Goal: Task Accomplishment & Management: Manage account settings

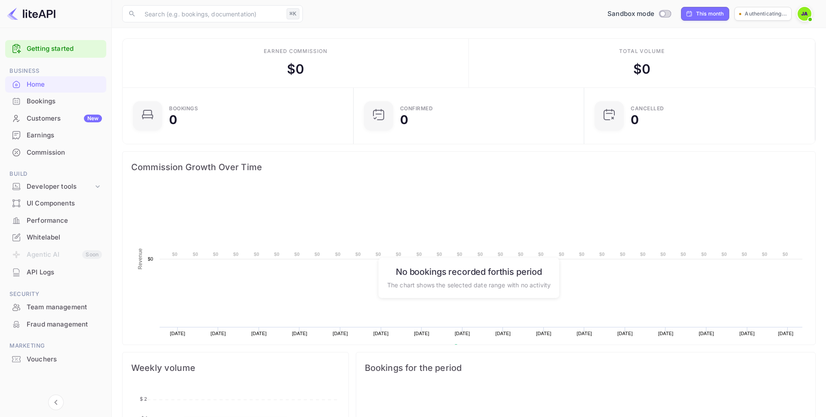
scroll to position [0, 0]
click at [76, 98] on div "Bookings" at bounding box center [64, 101] width 75 height 10
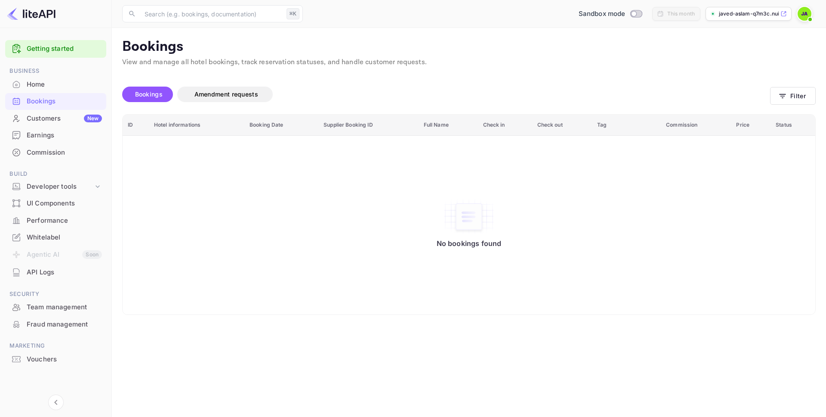
click at [804, 14] on img at bounding box center [805, 14] width 14 height 14
click at [761, 69] on div "Settings" at bounding box center [763, 68] width 99 height 21
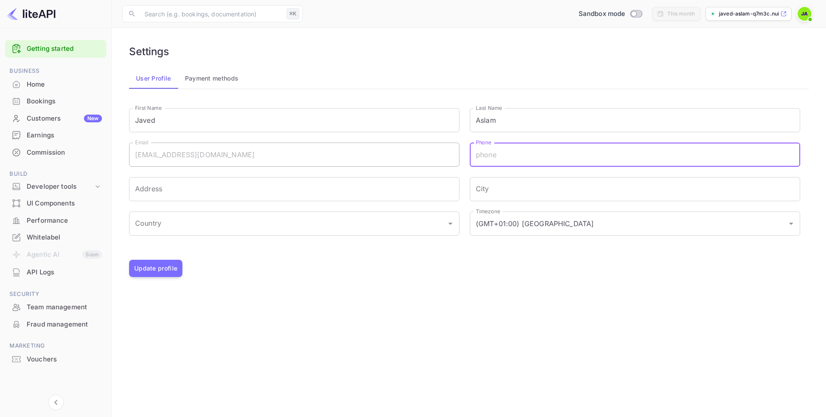
click at [489, 157] on input "Phone" at bounding box center [635, 154] width 331 height 24
click at [499, 151] on input "Phone" at bounding box center [635, 154] width 331 height 24
type input "93249230"
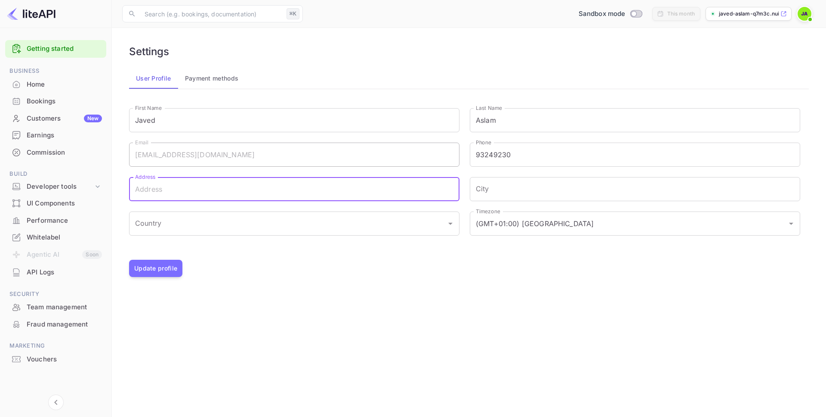
click at [363, 195] on input "Address" at bounding box center [294, 189] width 331 height 24
type input "thorn [STREET_ADDRESS]"
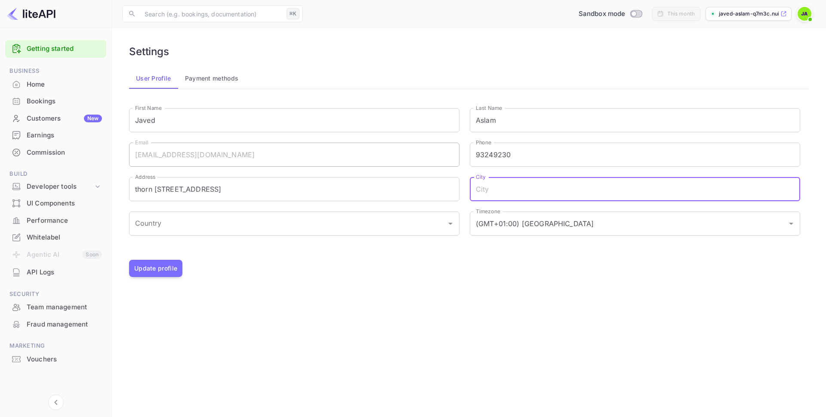
click at [603, 192] on input "City" at bounding box center [635, 189] width 331 height 24
type input "[GEOGRAPHIC_DATA]"
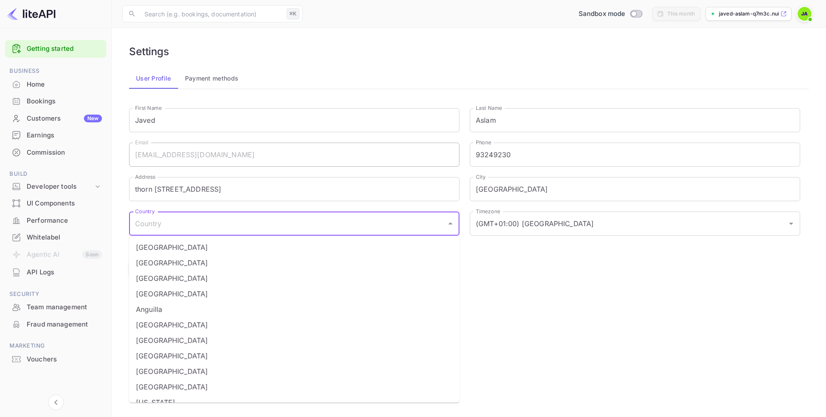
click at [408, 226] on input "Country" at bounding box center [288, 223] width 310 height 16
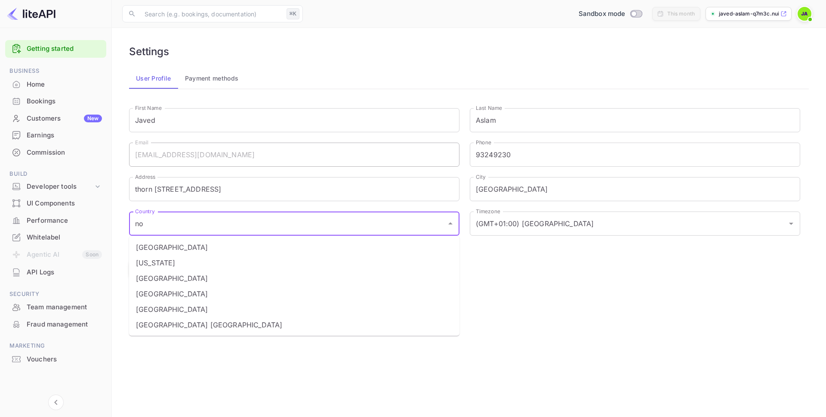
click at [391, 301] on li "[GEOGRAPHIC_DATA]" at bounding box center [294, 293] width 331 height 15
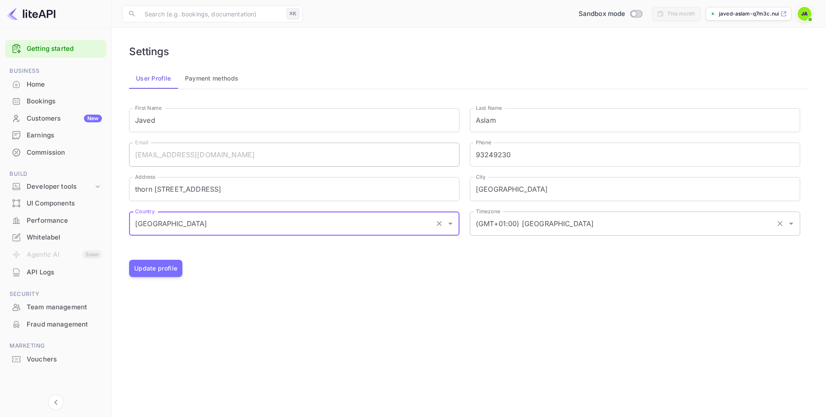
type input "[GEOGRAPHIC_DATA]"
click at [541, 229] on input "(GMT+01:00) [GEOGRAPHIC_DATA]" at bounding box center [623, 223] width 299 height 16
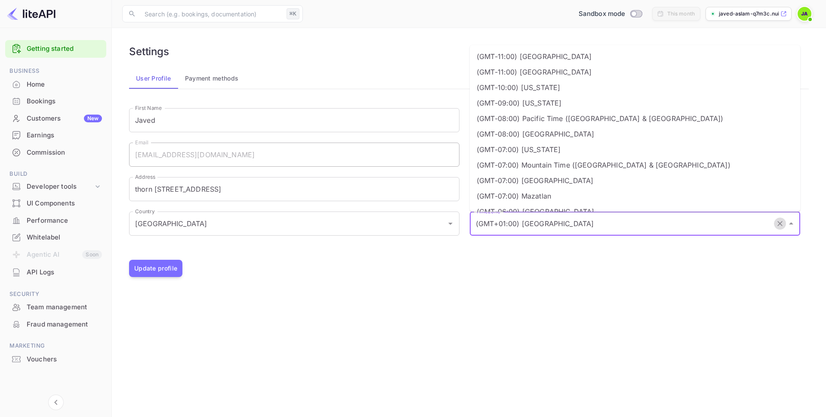
click at [782, 225] on icon "Clear" at bounding box center [780, 223] width 5 height 5
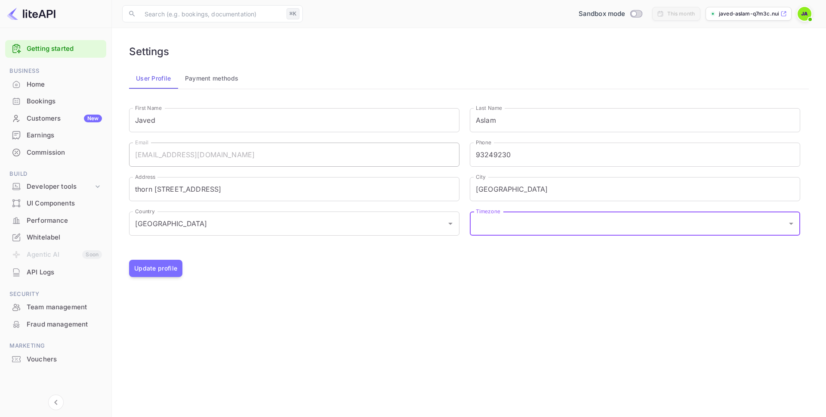
click at [686, 221] on input "Timezone" at bounding box center [629, 223] width 310 height 16
type input "o"
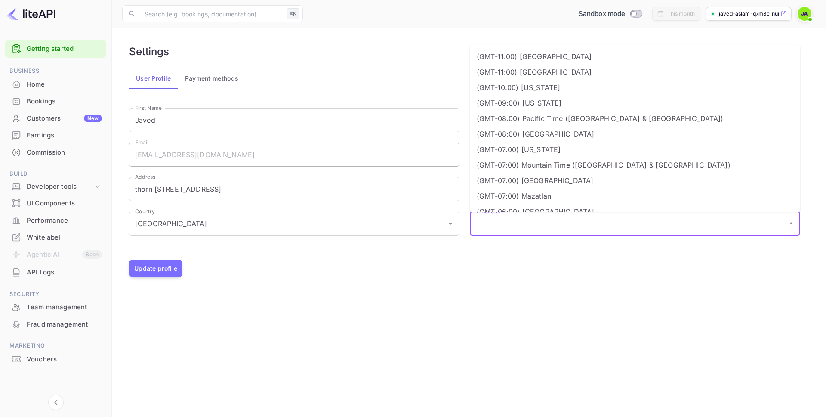
click at [486, 306] on main "Settings User Profile Payment methods Signing in with google... First Name [PER…" at bounding box center [469, 222] width 714 height 389
click at [512, 224] on input "Timezone" at bounding box center [629, 223] width 310 height 16
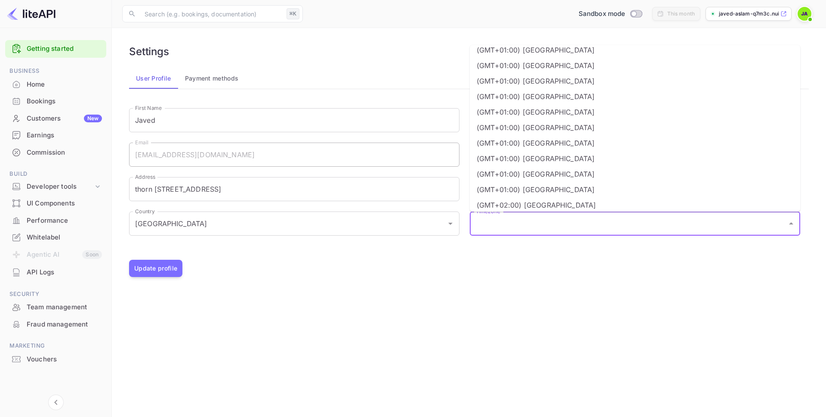
scroll to position [638, 0]
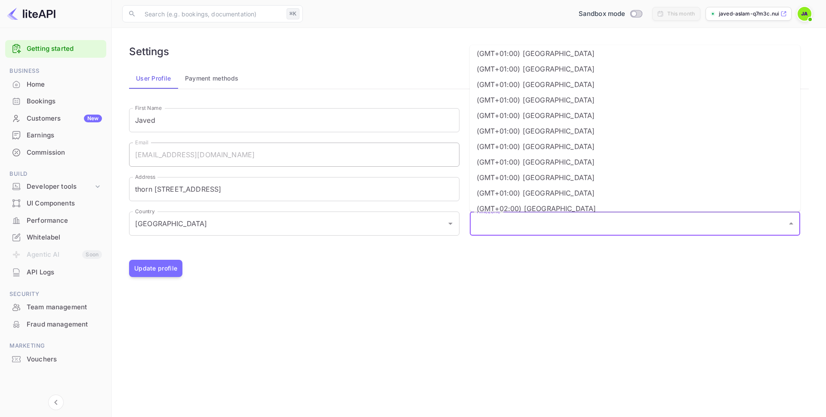
click at [552, 148] on li "(GMT+01:00) [GEOGRAPHIC_DATA]" at bounding box center [635, 146] width 331 height 15
type input "(GMT+01:00) [GEOGRAPHIC_DATA]"
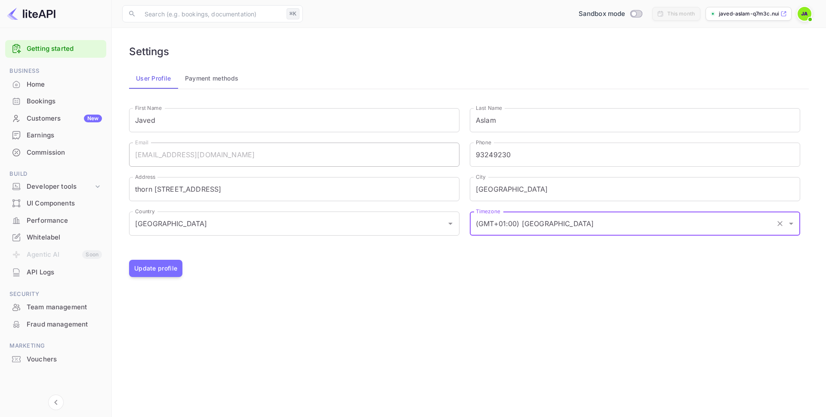
click at [474, 283] on div "Settings User Profile Payment methods Signing in with google... First Name [PER…" at bounding box center [469, 160] width 694 height 245
click at [173, 273] on button "Update profile" at bounding box center [155, 268] width 53 height 17
click at [33, 83] on div "Home" at bounding box center [64, 85] width 75 height 10
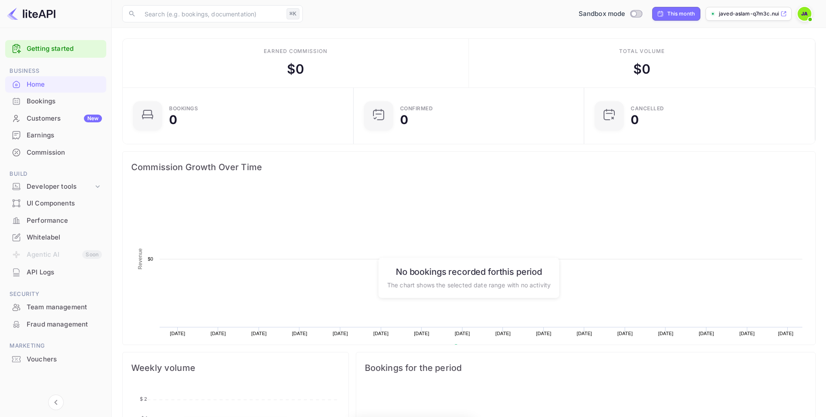
scroll to position [140, 226]
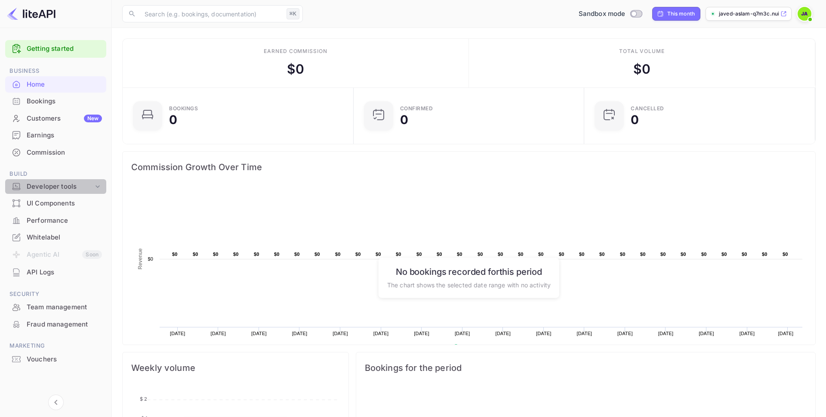
click at [99, 189] on icon at bounding box center [97, 186] width 9 height 9
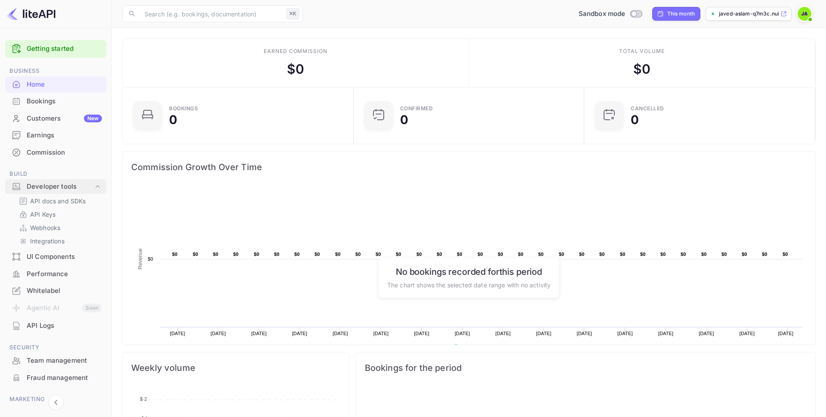
click at [99, 188] on icon at bounding box center [97, 186] width 9 height 9
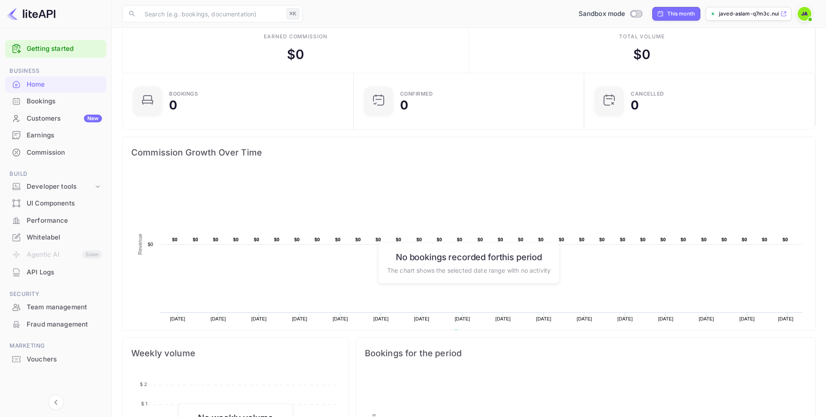
scroll to position [0, 0]
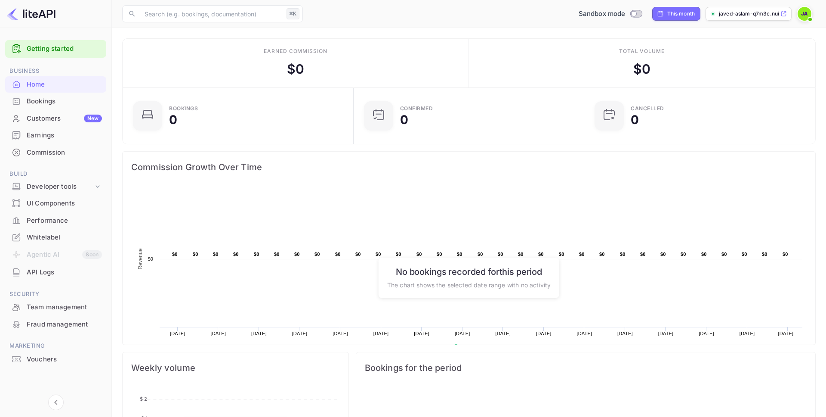
click at [771, 17] on p "javed-aslam-q7m3c.nuit..." at bounding box center [749, 14] width 60 height 8
click at [73, 105] on div "Bookings" at bounding box center [64, 101] width 75 height 10
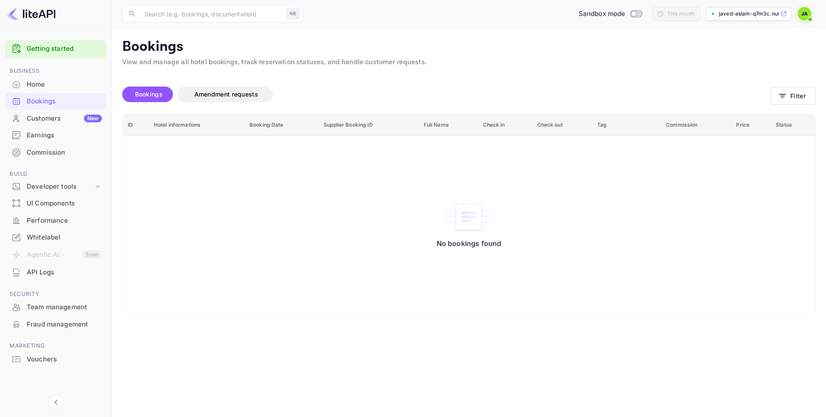
click at [41, 119] on div "Customers New" at bounding box center [64, 119] width 75 height 10
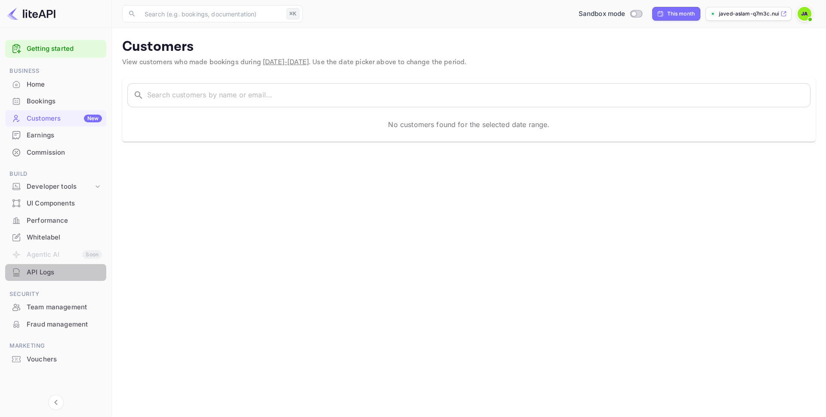
click at [34, 275] on div "API Logs" at bounding box center [64, 272] width 75 height 10
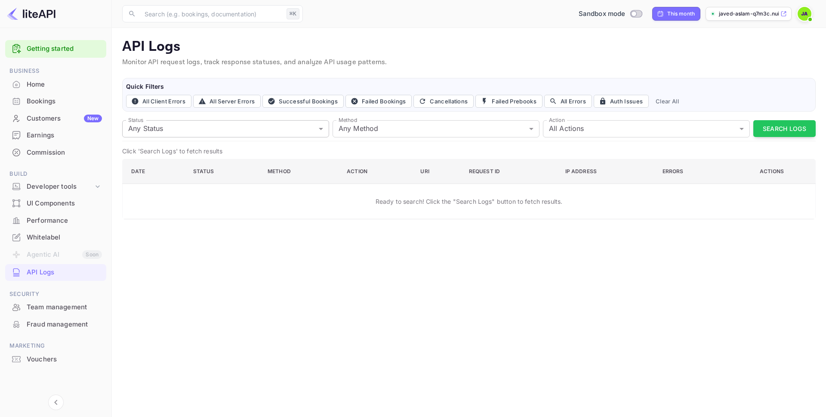
click at [243, 130] on body "Getting started Business Home Bookings Customers New Earnings Commission Build …" at bounding box center [413, 208] width 826 height 417
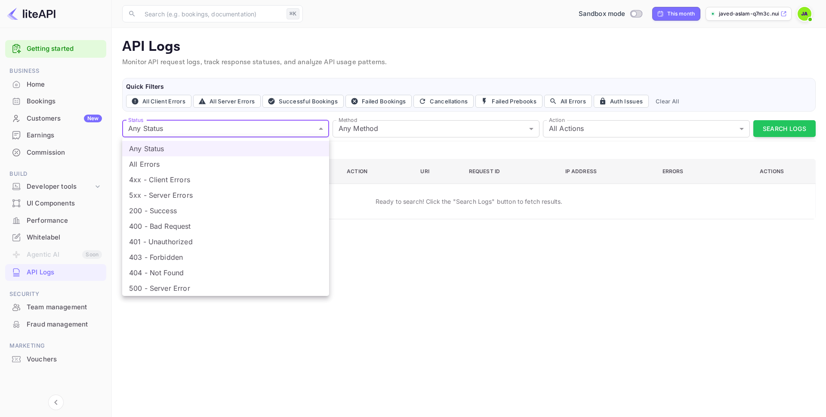
click at [361, 228] on div at bounding box center [413, 208] width 826 height 417
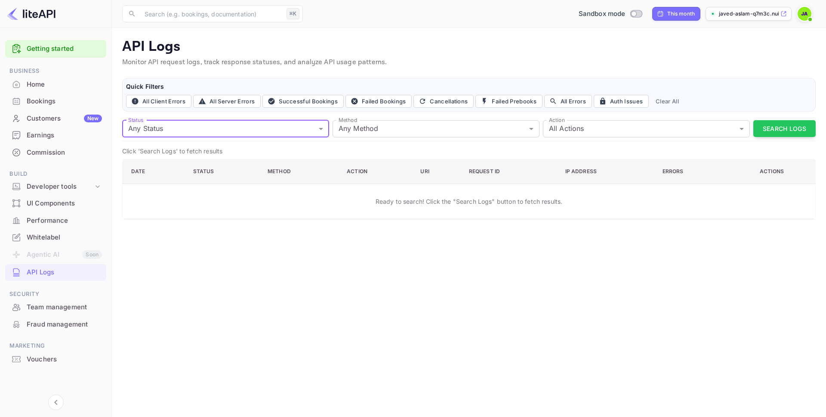
click at [60, 122] on div "Customers New" at bounding box center [64, 119] width 75 height 10
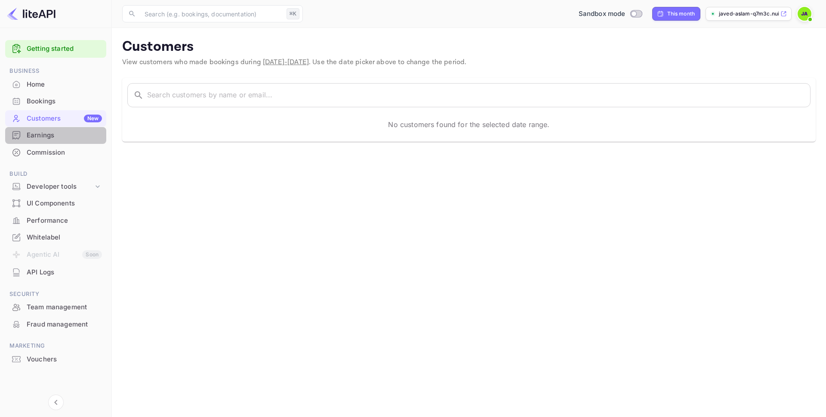
click at [49, 140] on div "Earnings" at bounding box center [55, 135] width 101 height 17
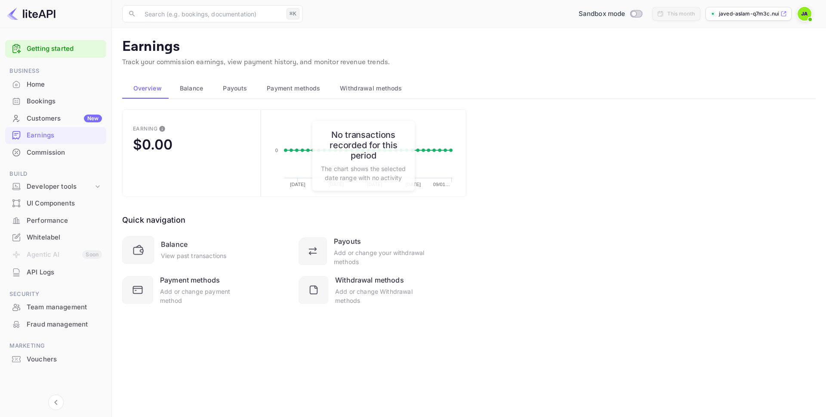
click at [49, 119] on div "Customers New" at bounding box center [64, 119] width 75 height 10
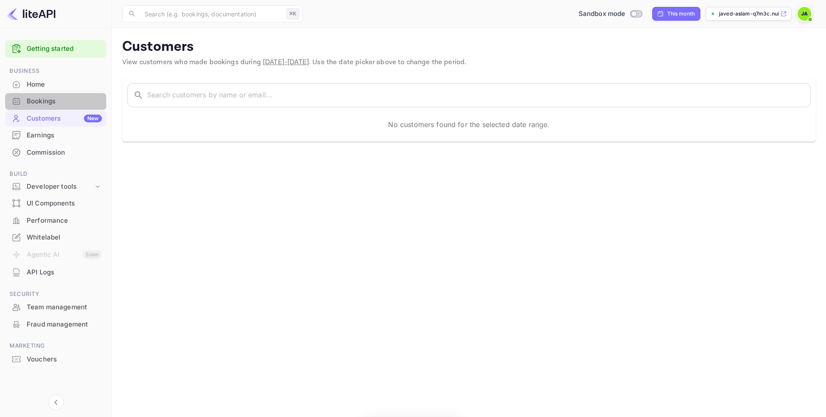
click at [49, 106] on div "Bookings" at bounding box center [64, 101] width 75 height 10
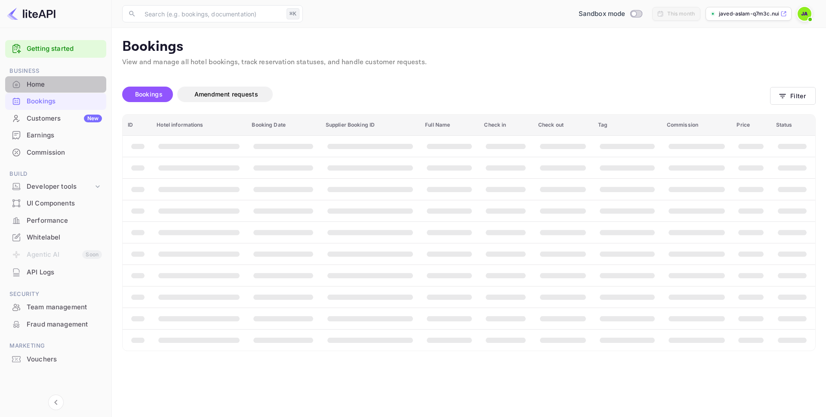
click at [44, 85] on div "Home" at bounding box center [64, 85] width 75 height 10
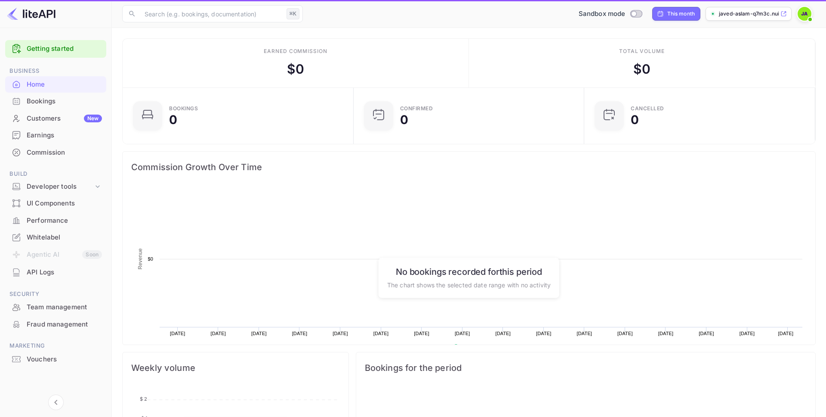
scroll to position [0, 0]
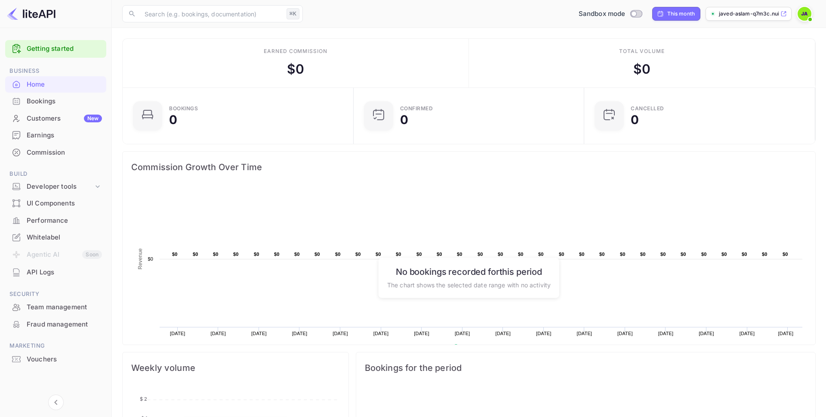
click at [808, 17] on span at bounding box center [810, 19] width 9 height 9
click at [751, 70] on div "Settings" at bounding box center [763, 68] width 99 height 21
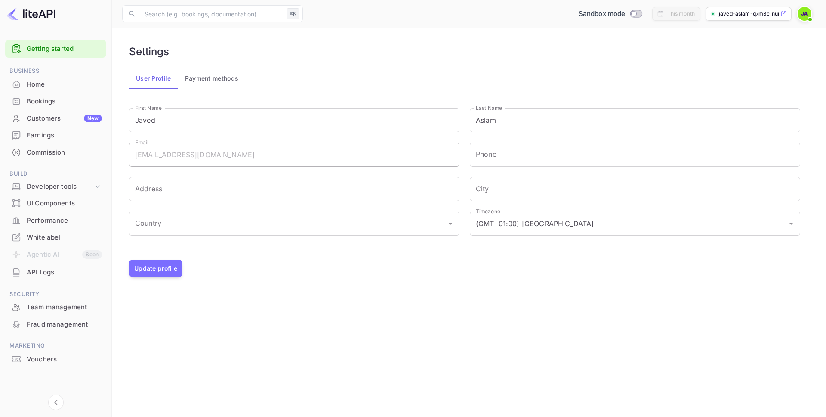
click at [55, 276] on div "API Logs" at bounding box center [64, 272] width 75 height 10
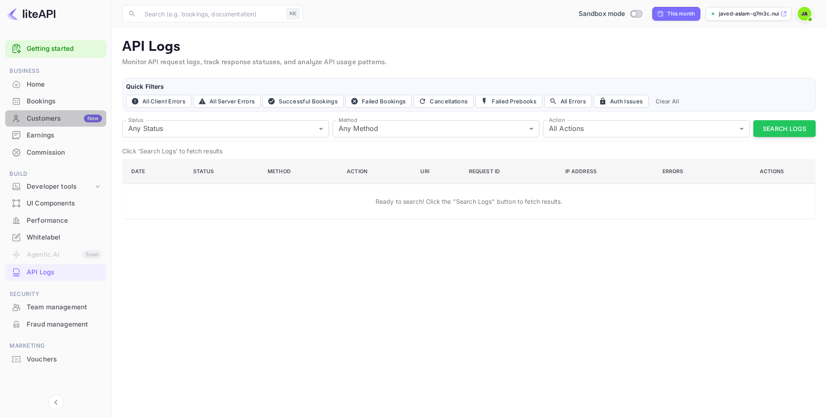
click at [49, 120] on div "Customers New" at bounding box center [64, 119] width 75 height 10
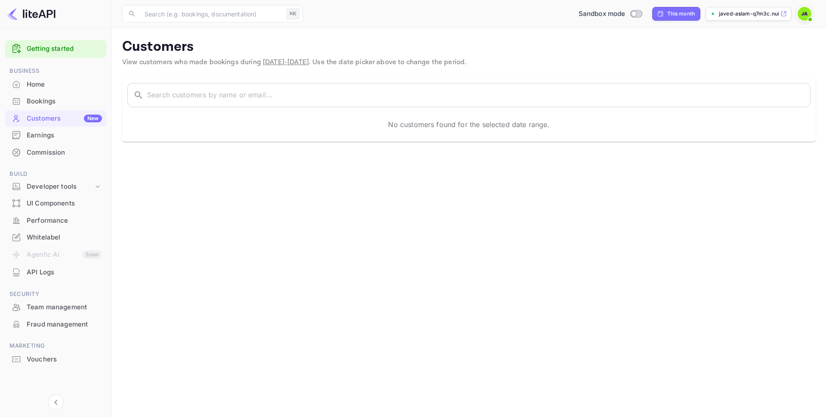
click at [55, 87] on div "Home" at bounding box center [64, 85] width 75 height 10
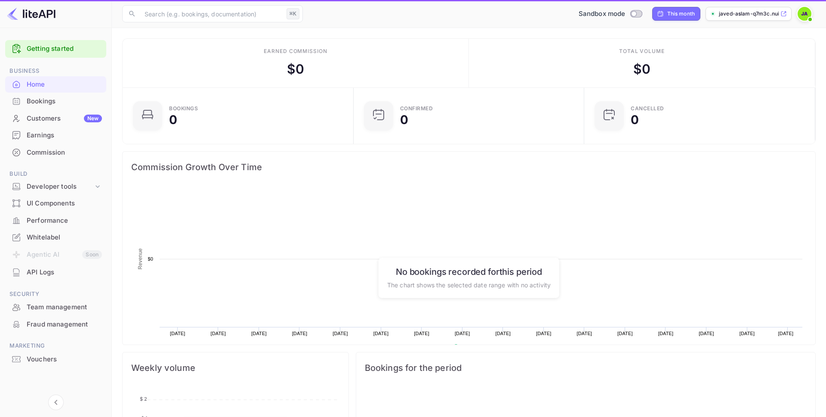
scroll to position [140, 226]
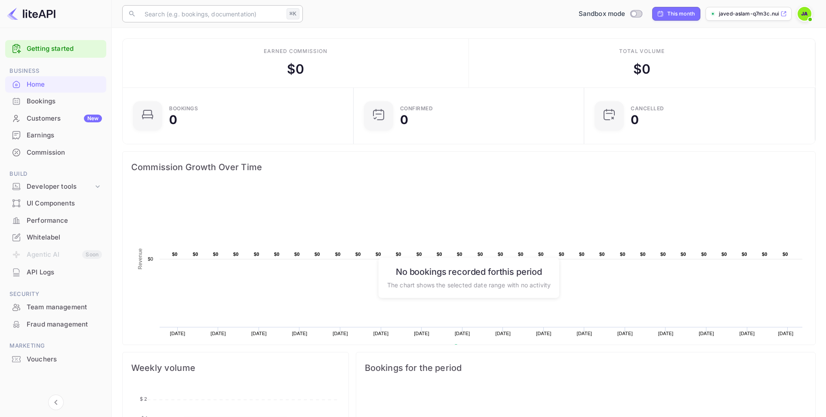
click at [220, 17] on input "text" at bounding box center [211, 13] width 144 height 17
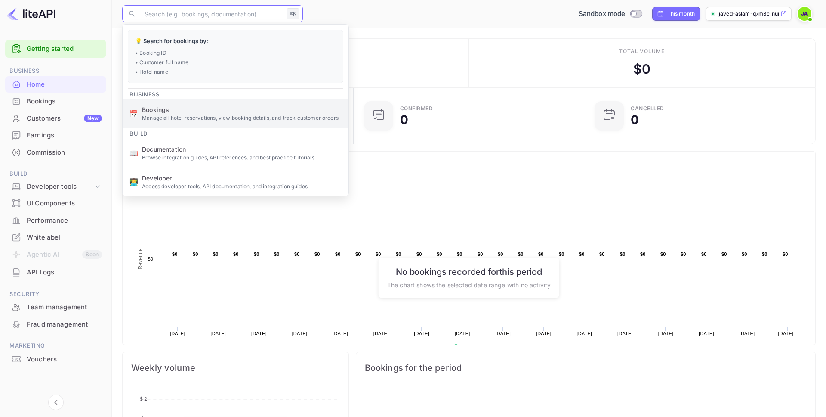
click at [195, 120] on p "Manage all hotel reservations, view booking details, and track customer orders" at bounding box center [242, 118] width 200 height 8
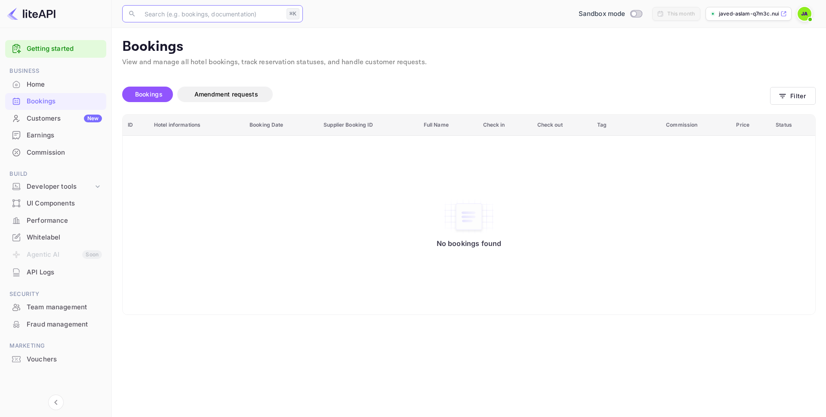
click at [313, 269] on div "No bookings found" at bounding box center [469, 225] width 676 height 167
click at [28, 117] on div "Customers New" at bounding box center [64, 119] width 75 height 10
click at [37, 134] on div "Earnings" at bounding box center [64, 135] width 75 height 10
click at [56, 121] on div "Customers New" at bounding box center [64, 119] width 75 height 10
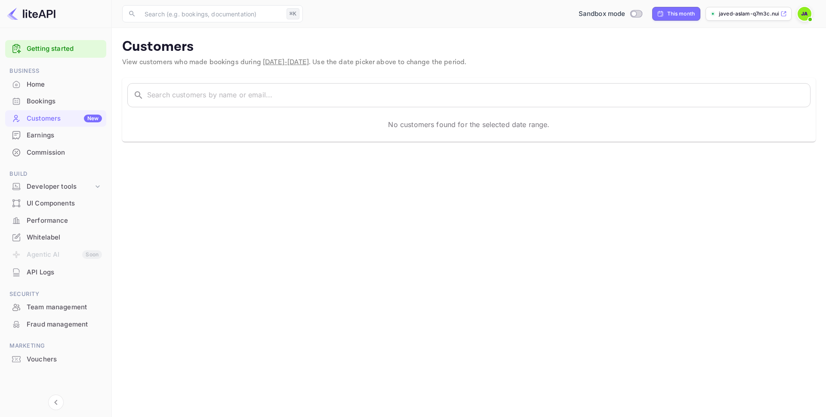
click at [53, 137] on div "Earnings" at bounding box center [64, 135] width 75 height 10
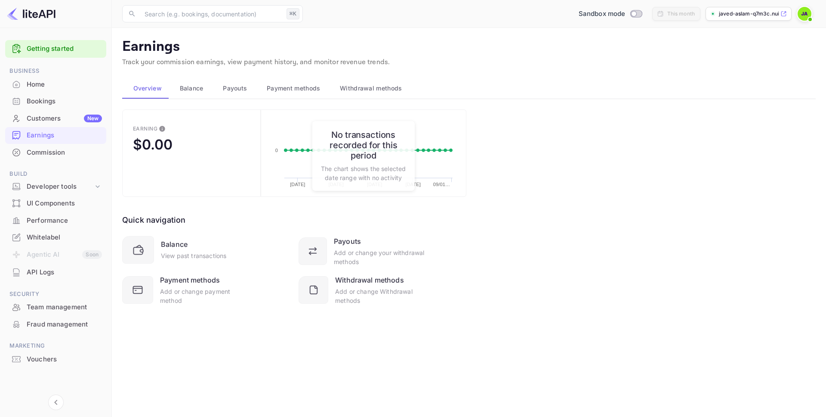
click at [758, 18] on p "javed-aslam-q7m3c.nuit..." at bounding box center [749, 14] width 60 height 8
